Goal: Book appointment/travel/reservation

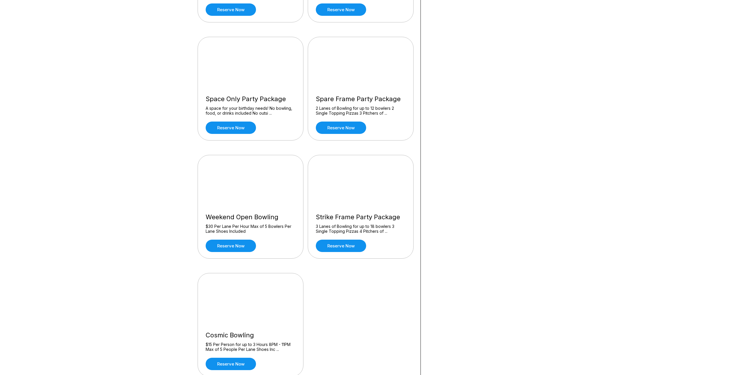
scroll to position [144, 0]
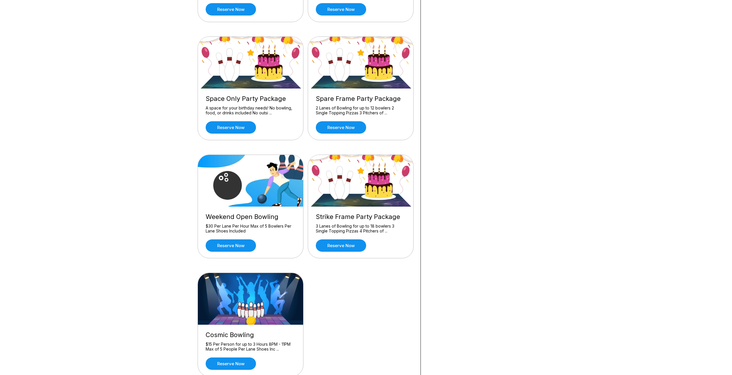
click at [233, 253] on div "Weekend Open Bowling $30 Per Lane Per Hour Max of 5 Bowlers Per Lane Shoes Incl…" at bounding box center [250, 232] width 105 height 51
click at [234, 246] on link "Reserve now" at bounding box center [231, 246] width 50 height 12
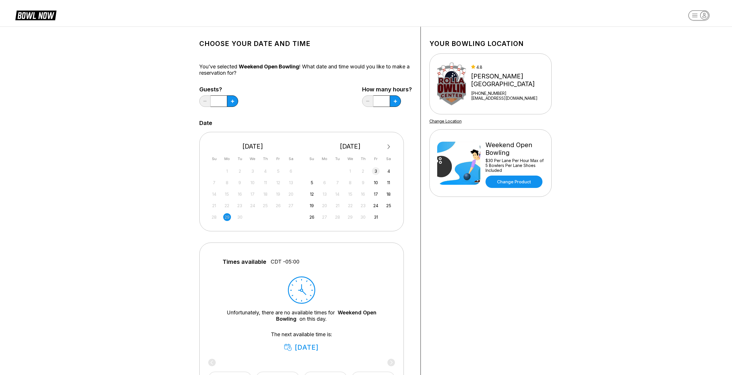
click at [376, 170] on div "3" at bounding box center [376, 171] width 8 height 8
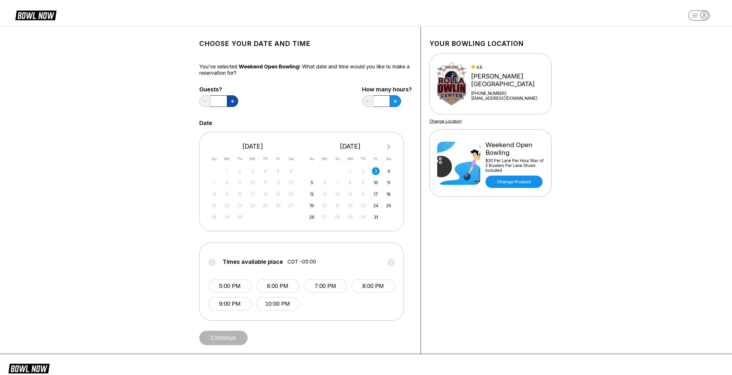
click at [234, 100] on icon at bounding box center [232, 101] width 3 height 3
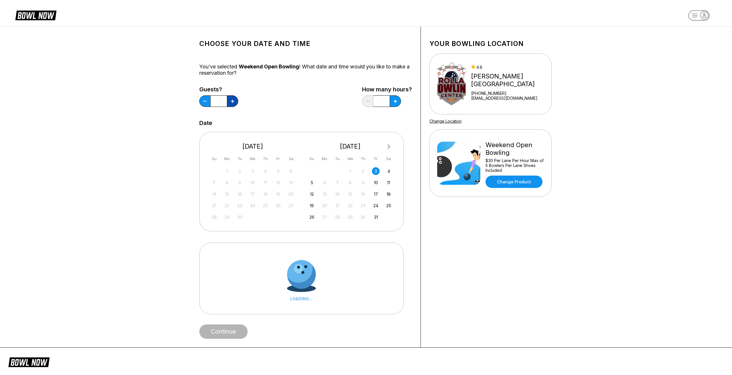
click at [234, 100] on icon at bounding box center [232, 101] width 3 height 3
click at [205, 100] on button at bounding box center [204, 101] width 11 height 12
type input "*"
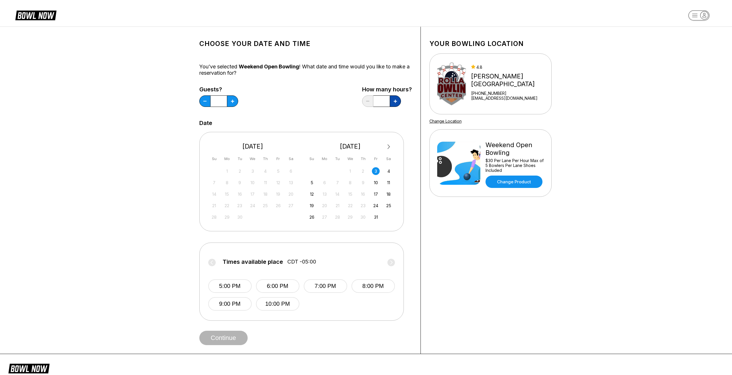
click at [393, 104] on button at bounding box center [395, 101] width 11 height 12
type input "*"
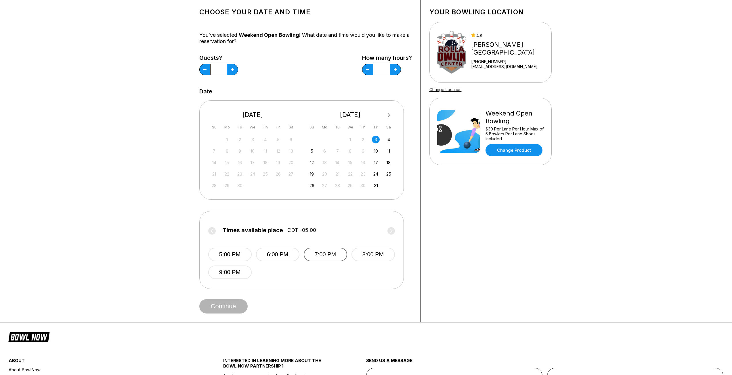
scroll to position [29, 0]
